Goal: Transaction & Acquisition: Purchase product/service

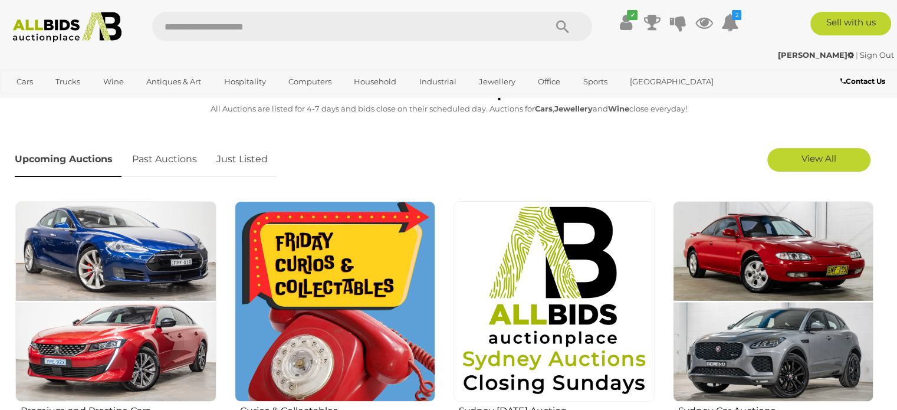
scroll to position [315, 0]
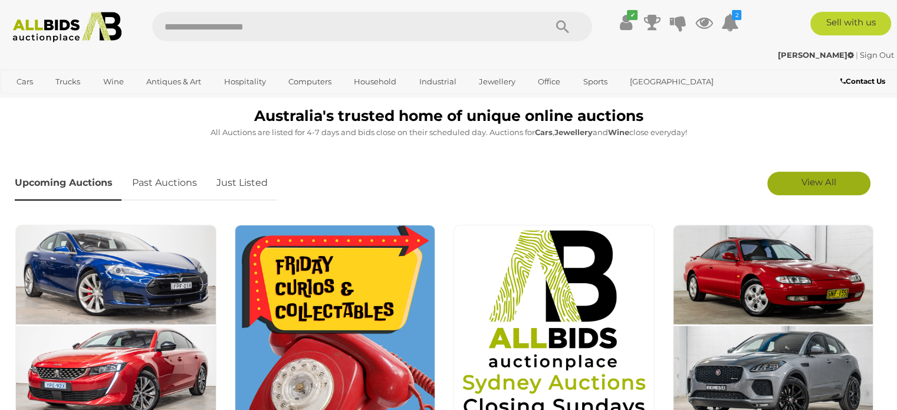
click at [833, 188] on link "View All" at bounding box center [818, 184] width 103 height 24
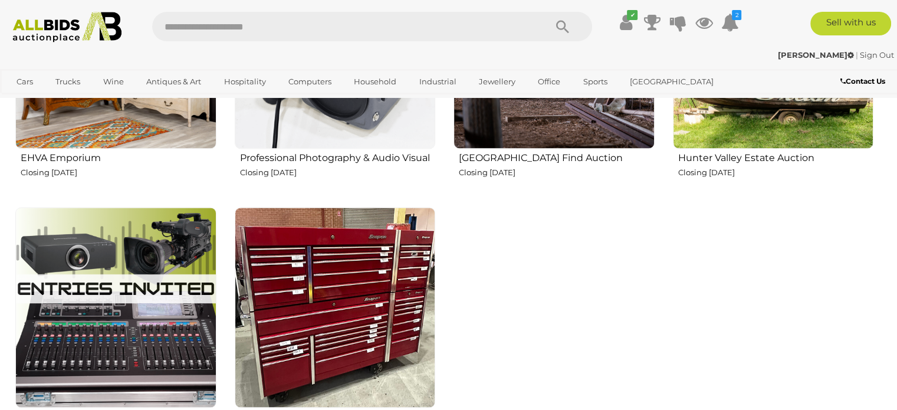
scroll to position [1922, 0]
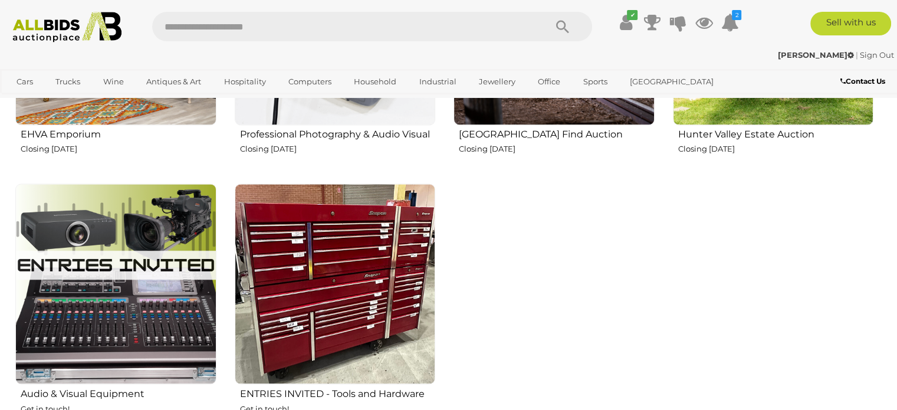
click at [565, 119] on img at bounding box center [553, 24] width 201 height 201
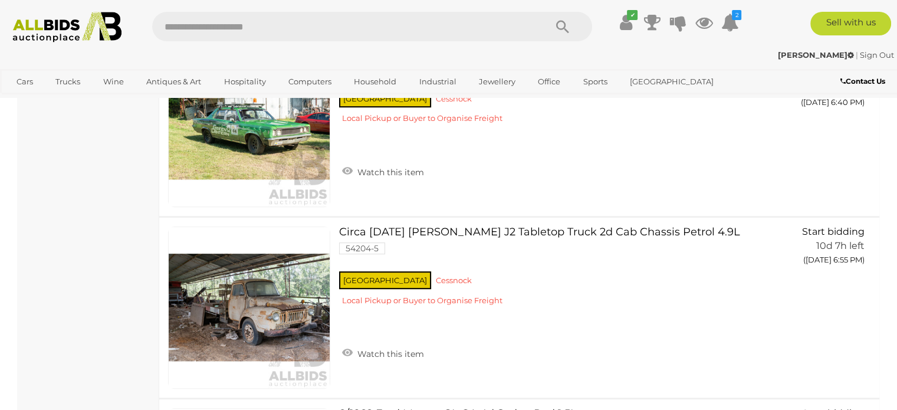
scroll to position [494, 0]
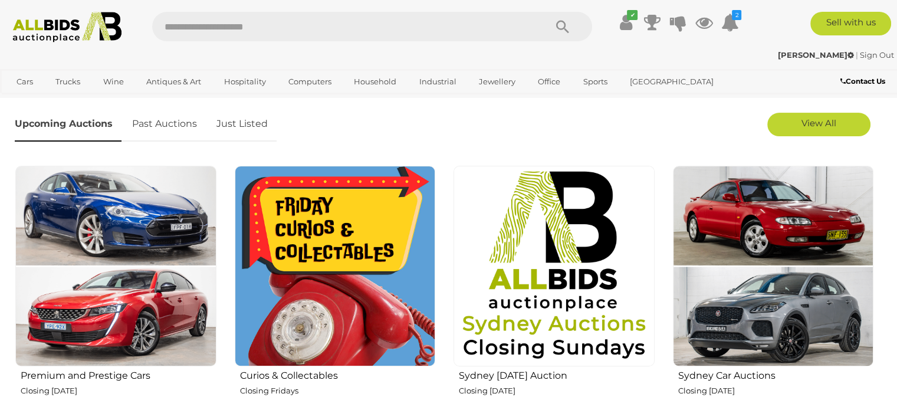
scroll to position [351, 0]
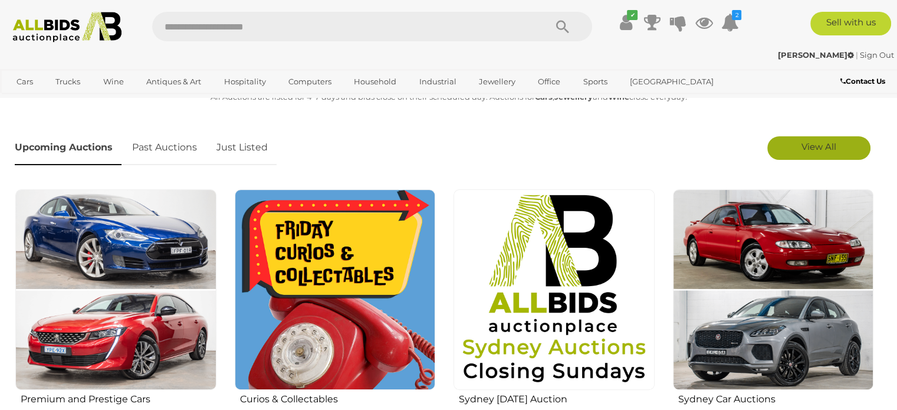
click at [810, 142] on span "View All" at bounding box center [818, 146] width 35 height 11
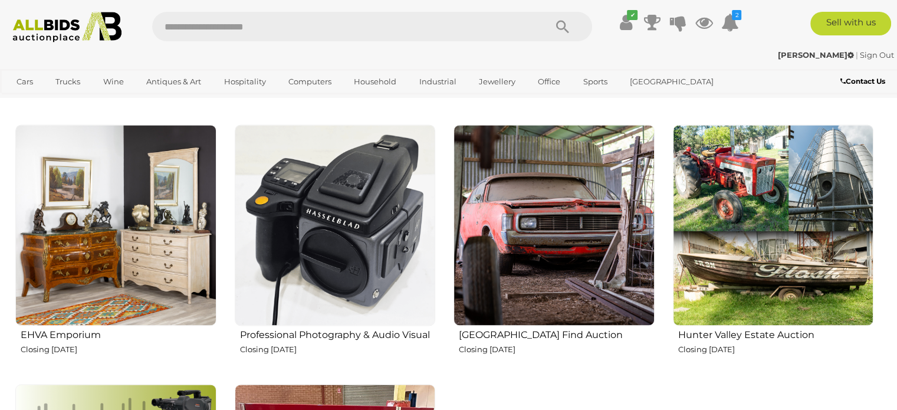
scroll to position [1746, 0]
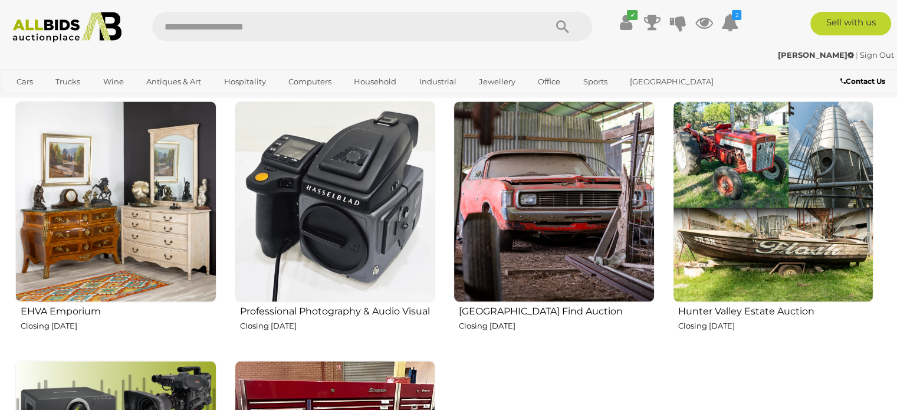
click at [766, 231] on img at bounding box center [773, 201] width 201 height 201
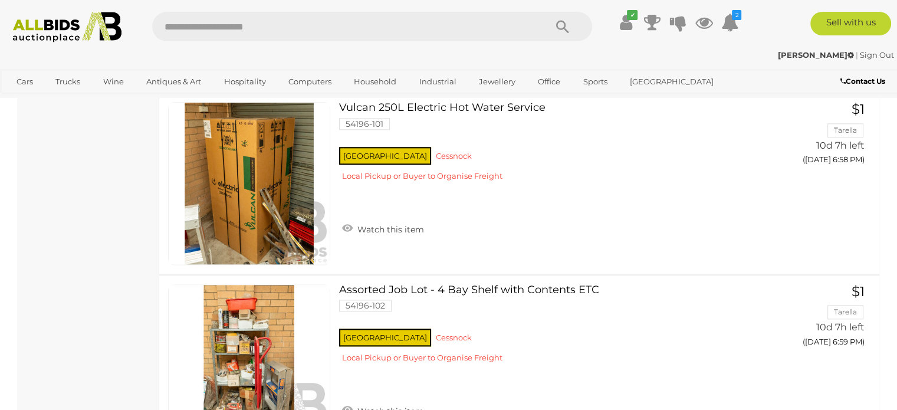
scroll to position [5927, 0]
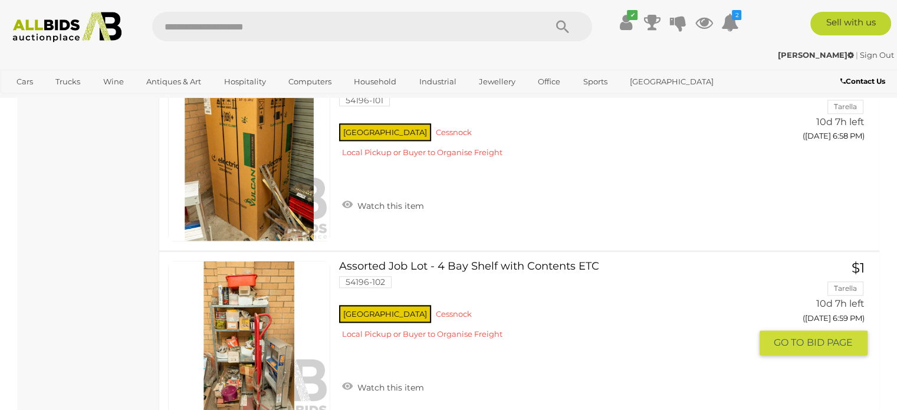
drag, startPoint x: 899, startPoint y: 400, endPoint x: 680, endPoint y: 324, distance: 231.4
click at [680, 324] on div "NSW Cessnock Local Pickup or Buyer to Organise Freight" at bounding box center [544, 325] width 411 height 45
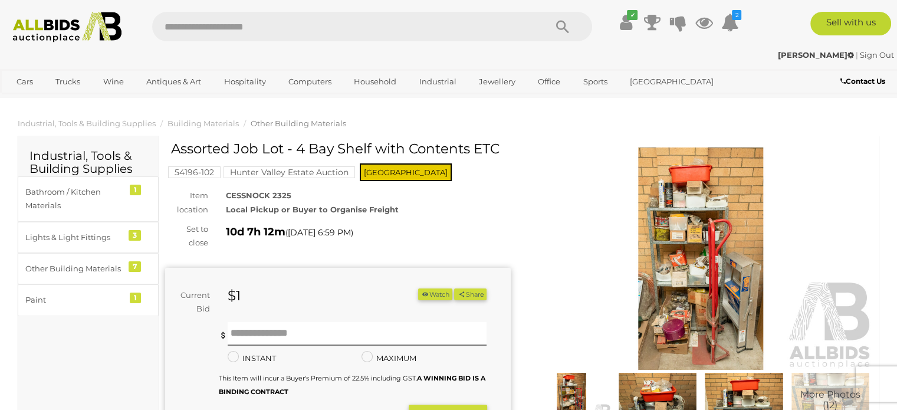
click at [44, 18] on img at bounding box center [66, 27] width 121 height 31
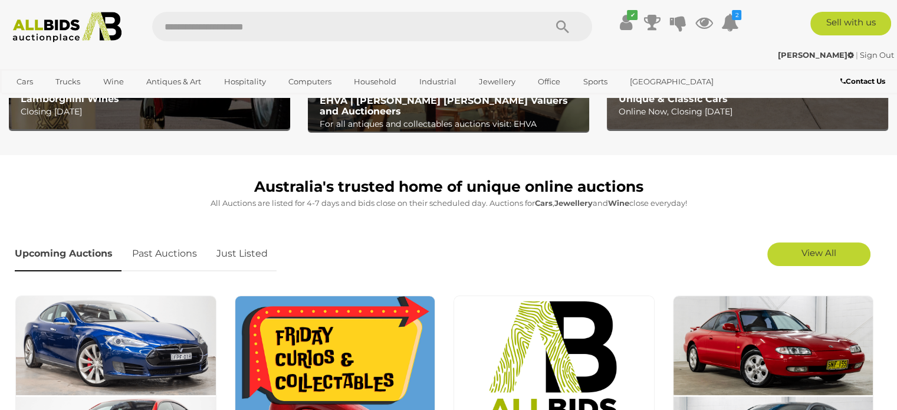
scroll to position [274, 0]
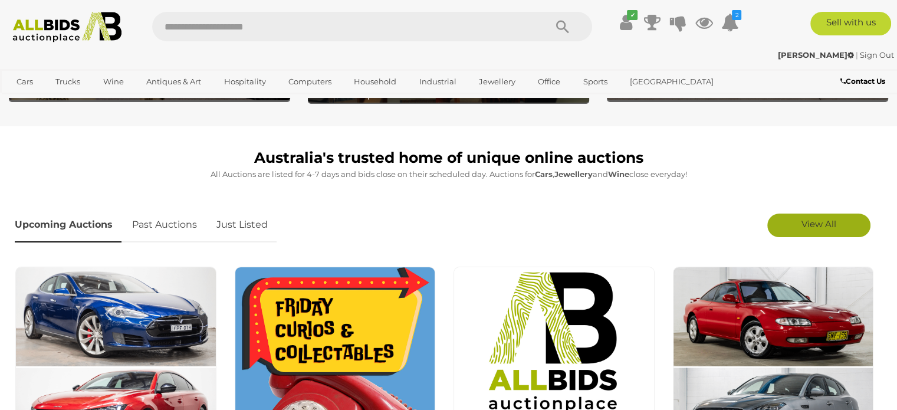
click at [820, 221] on span "View All" at bounding box center [818, 223] width 35 height 11
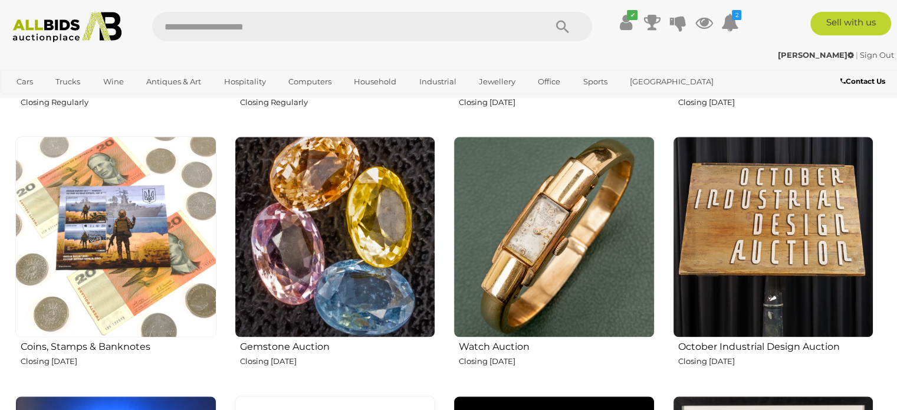
scroll to position [1180, 0]
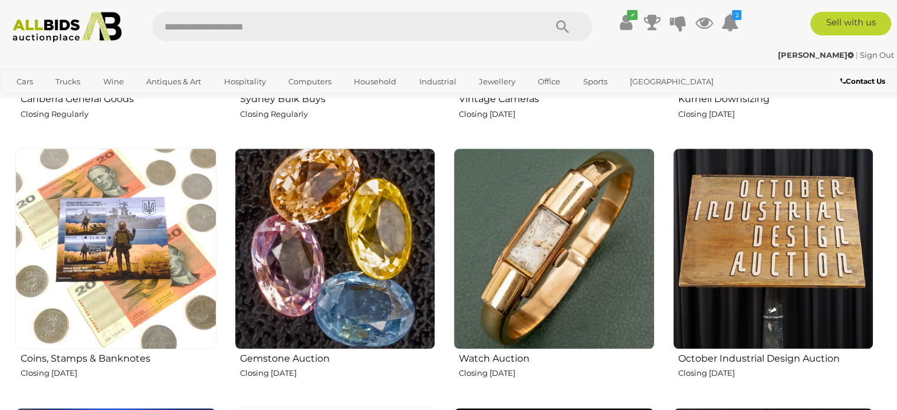
click at [750, 244] on img at bounding box center [773, 248] width 201 height 201
